Goal: Task Accomplishment & Management: Manage account settings

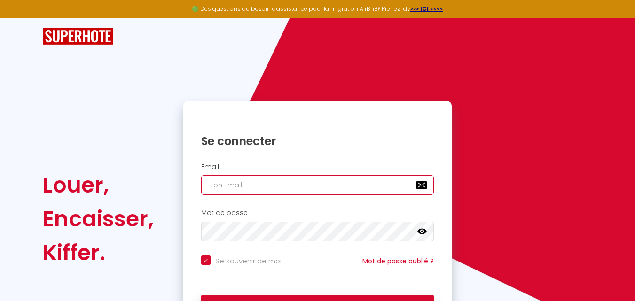
type input "[EMAIL_ADDRESS][DOMAIN_NAME]"
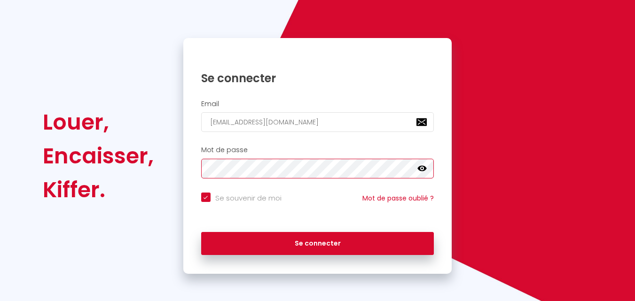
scroll to position [64, 0]
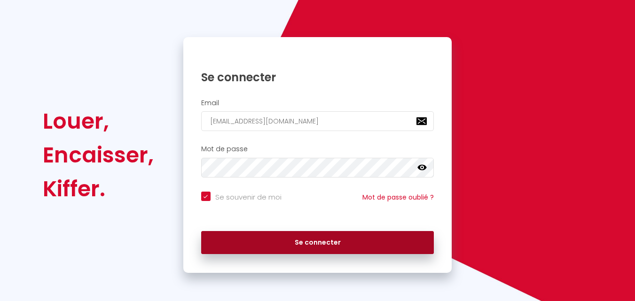
drag, startPoint x: 351, startPoint y: 243, endPoint x: 341, endPoint y: 241, distance: 10.5
click at [344, 242] on button "Se connecter" at bounding box center [317, 243] width 233 height 24
checkbox input "true"
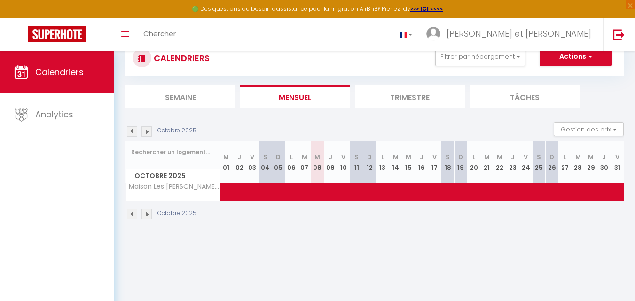
scroll to position [51, 0]
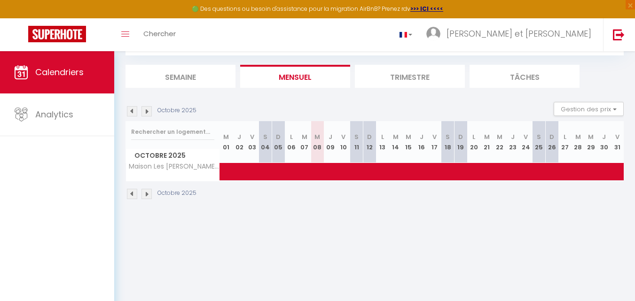
click at [416, 76] on li "Trimestre" at bounding box center [410, 76] width 110 height 23
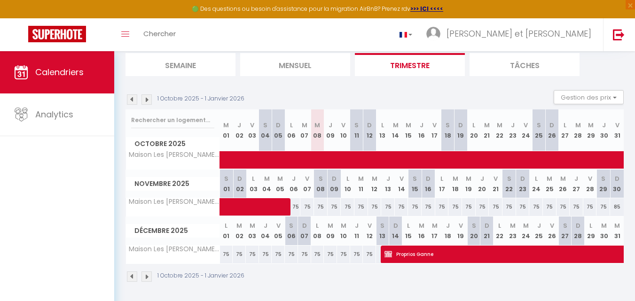
scroll to position [65, 0]
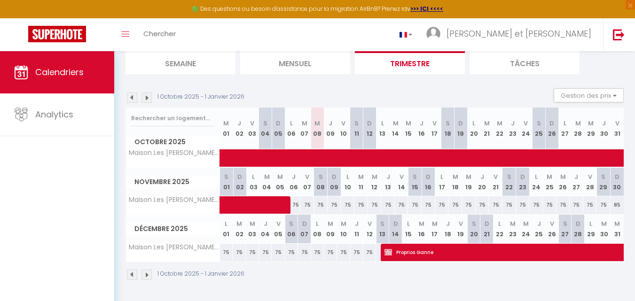
click at [147, 276] on img at bounding box center [147, 275] width 10 height 10
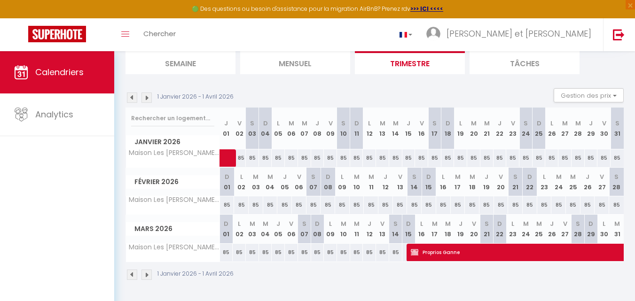
click at [151, 273] on img at bounding box center [147, 275] width 10 height 10
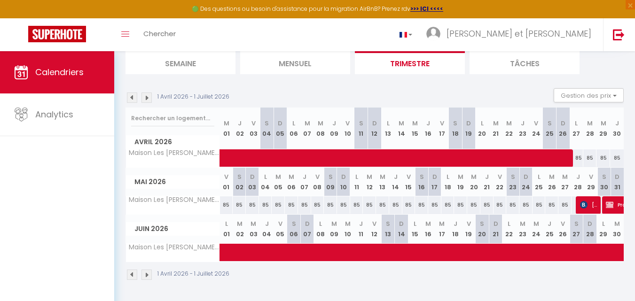
click at [152, 272] on div "1 Avril 2026 - 1 Juillet 2026" at bounding box center [179, 275] width 107 height 10
click at [588, 201] on span "[PERSON_NAME]" at bounding box center [589, 205] width 18 height 18
select select "OK"
select select "KO"
select select "0"
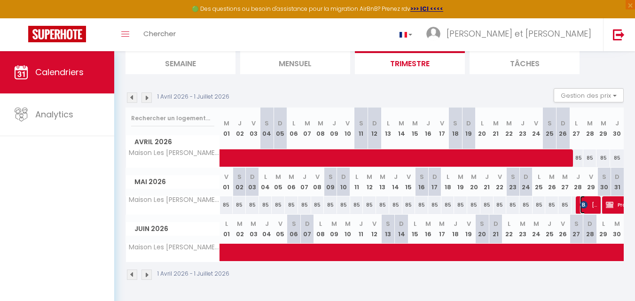
select select "0"
select select "1"
select select
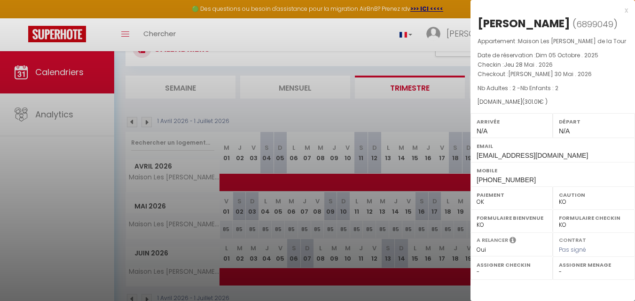
scroll to position [18, 0]
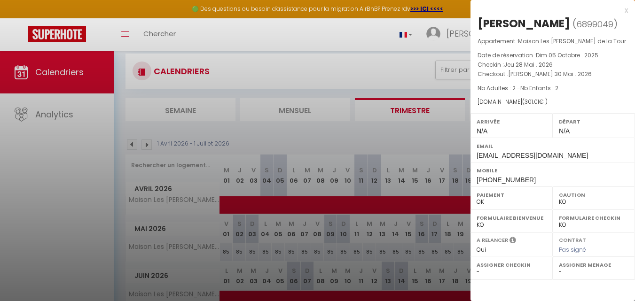
click at [607, 107] on div "Appartement : Maison Les [PERSON_NAME] de la Tour Date de réservation : Dim 05 …" at bounding box center [553, 72] width 165 height 70
click at [387, 65] on div at bounding box center [317, 150] width 635 height 301
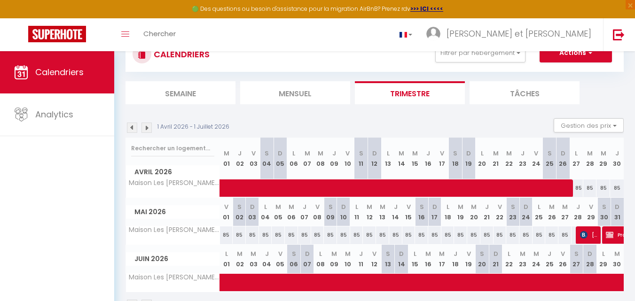
scroll to position [0, 0]
